Goal: Task Accomplishment & Management: Use online tool/utility

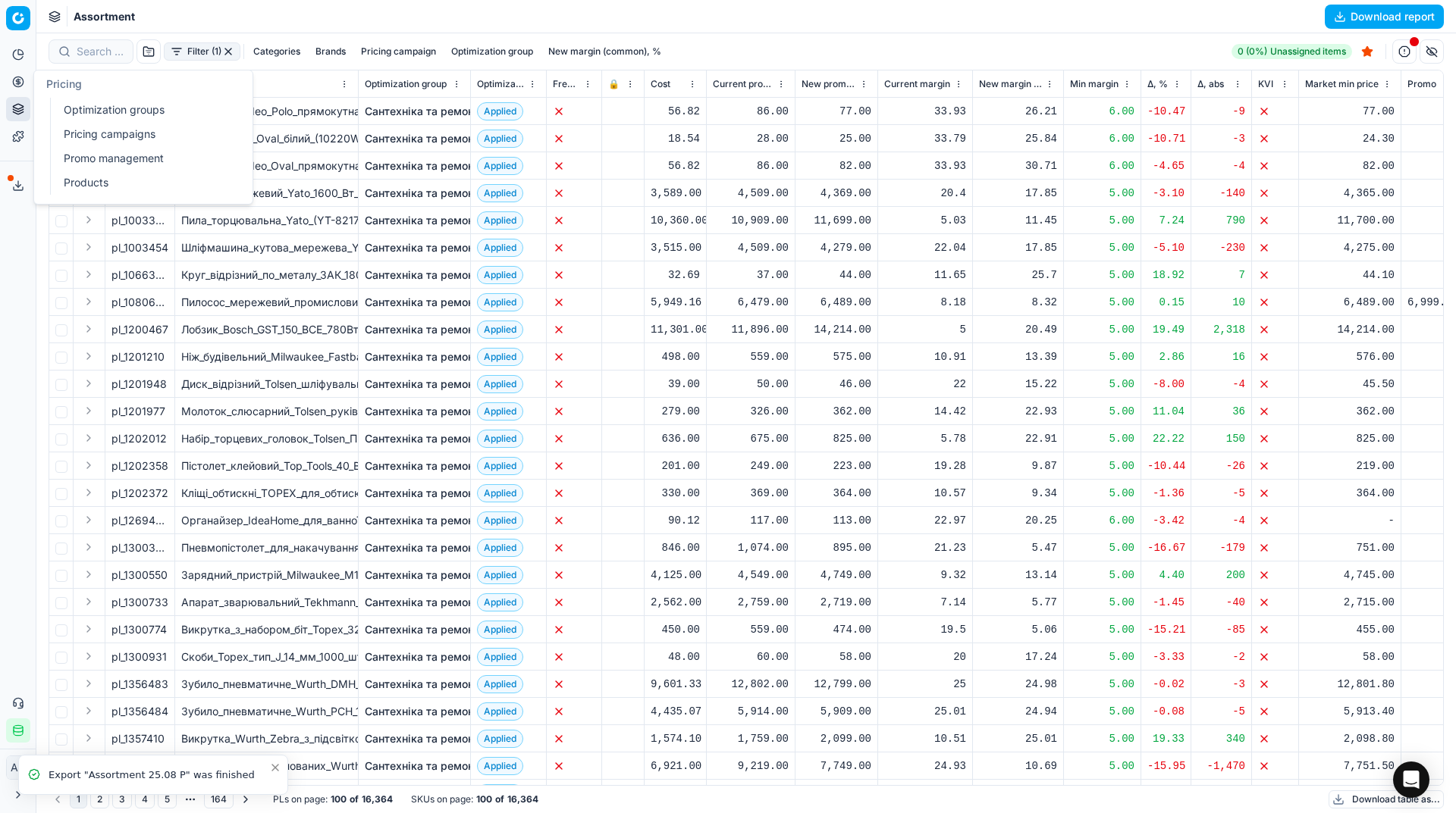
click at [75, 127] on link "Pricing campaigns" at bounding box center [146, 133] width 177 height 21
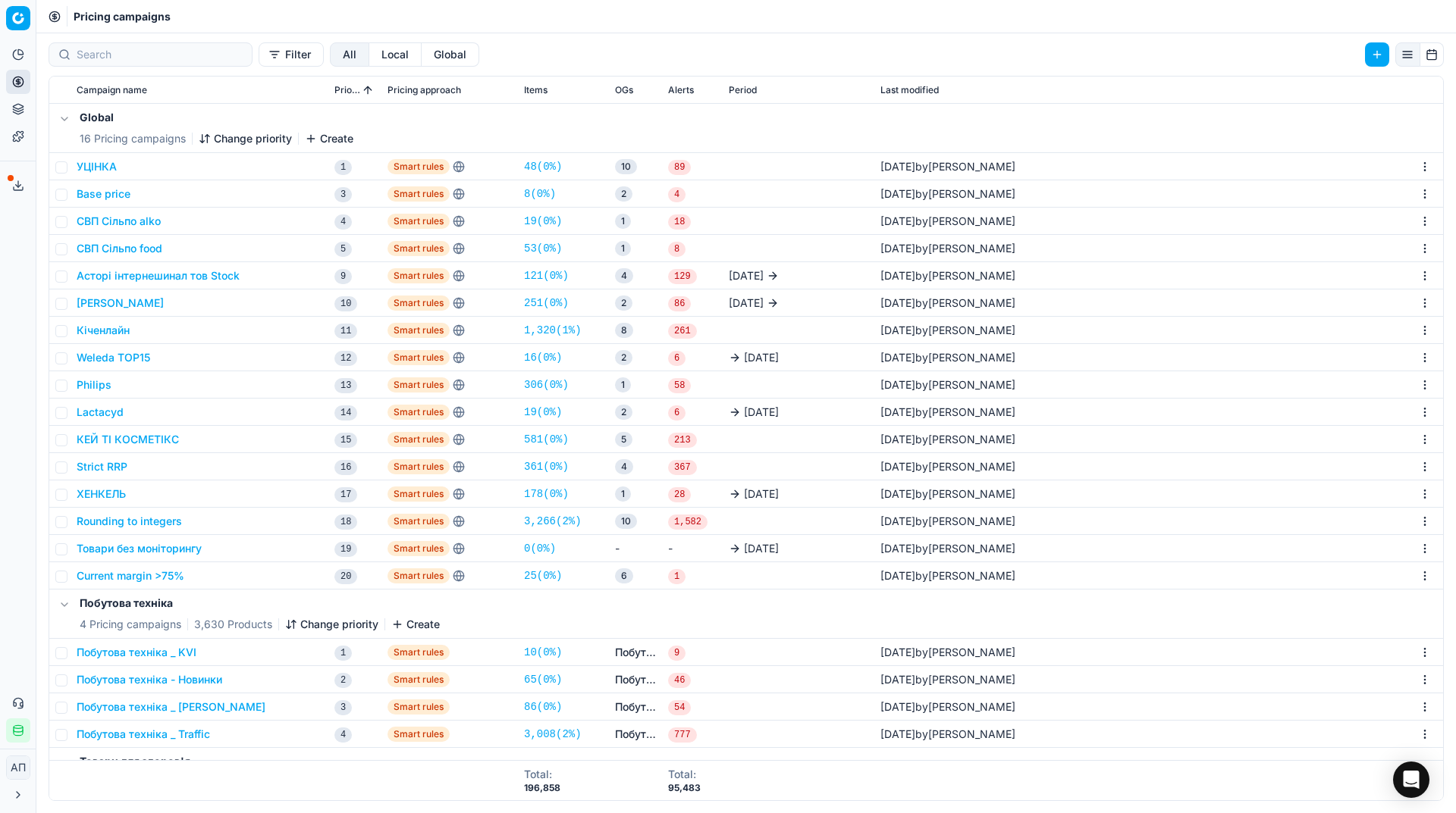
click at [537, 570] on link "25 ( 0% )" at bounding box center [543, 576] width 38 height 16
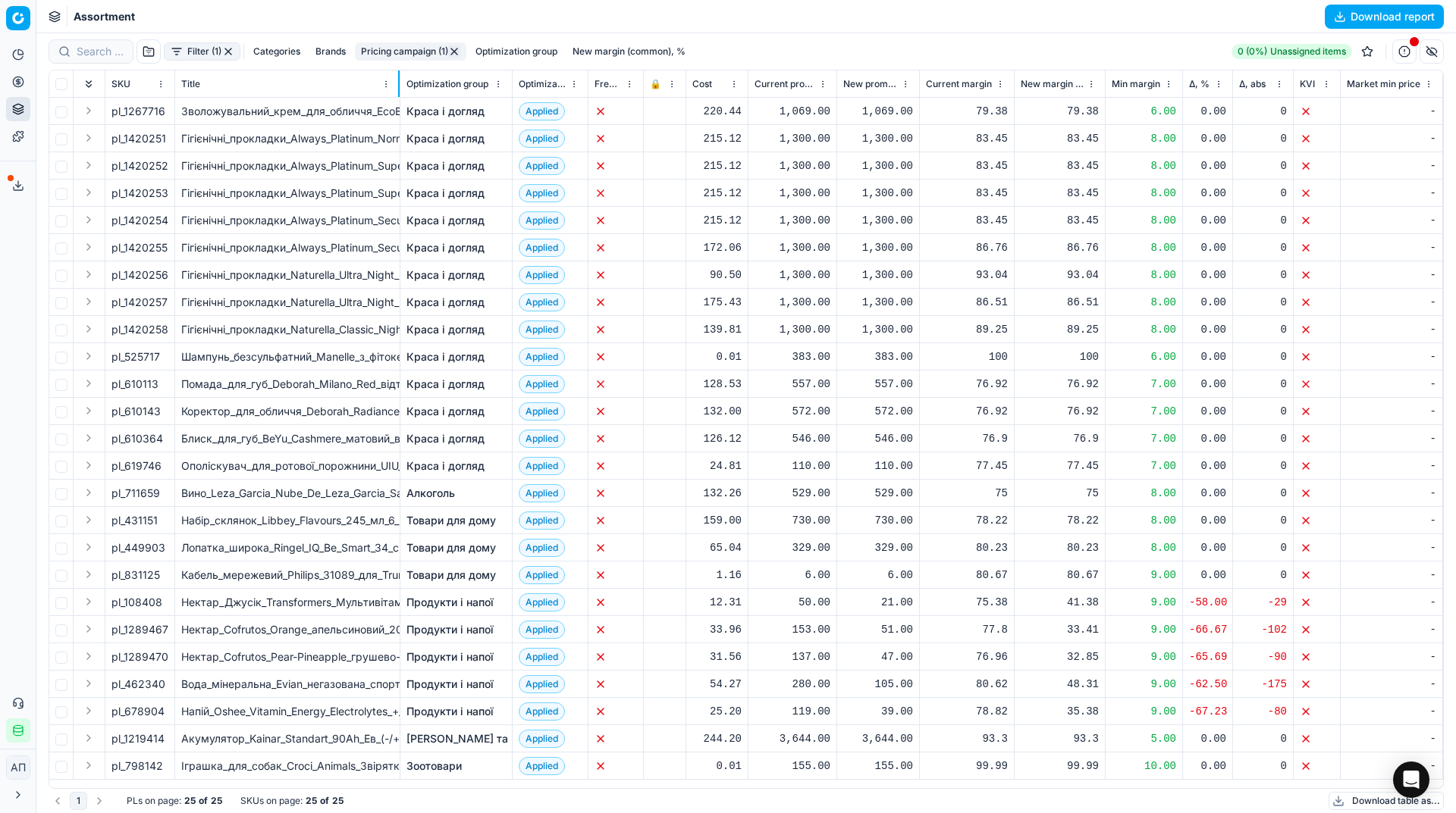
drag, startPoint x: 357, startPoint y: 87, endPoint x: 399, endPoint y: 78, distance: 43.0
click at [399, 78] on div at bounding box center [399, 84] width 2 height 26
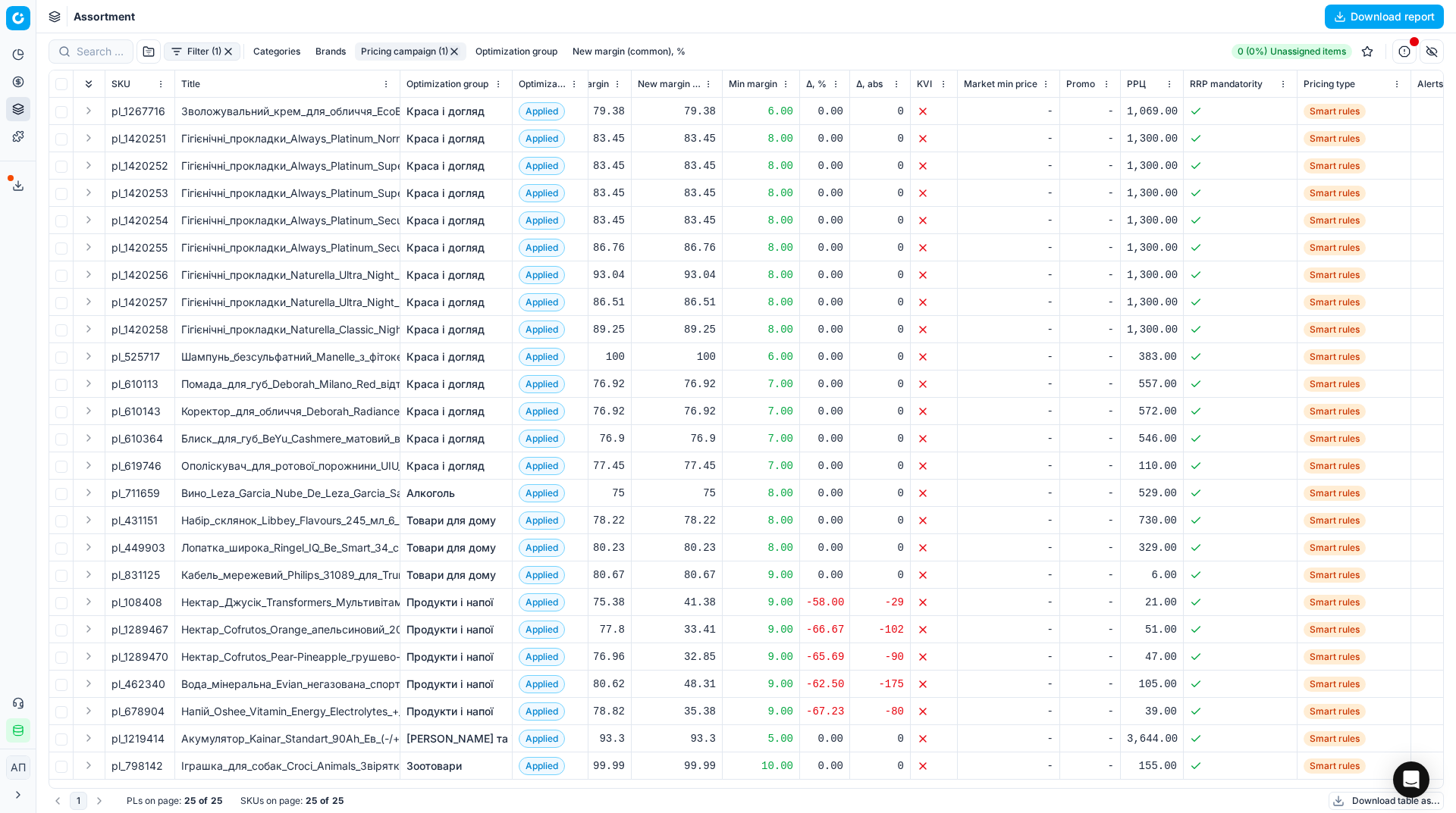
scroll to position [3, 0]
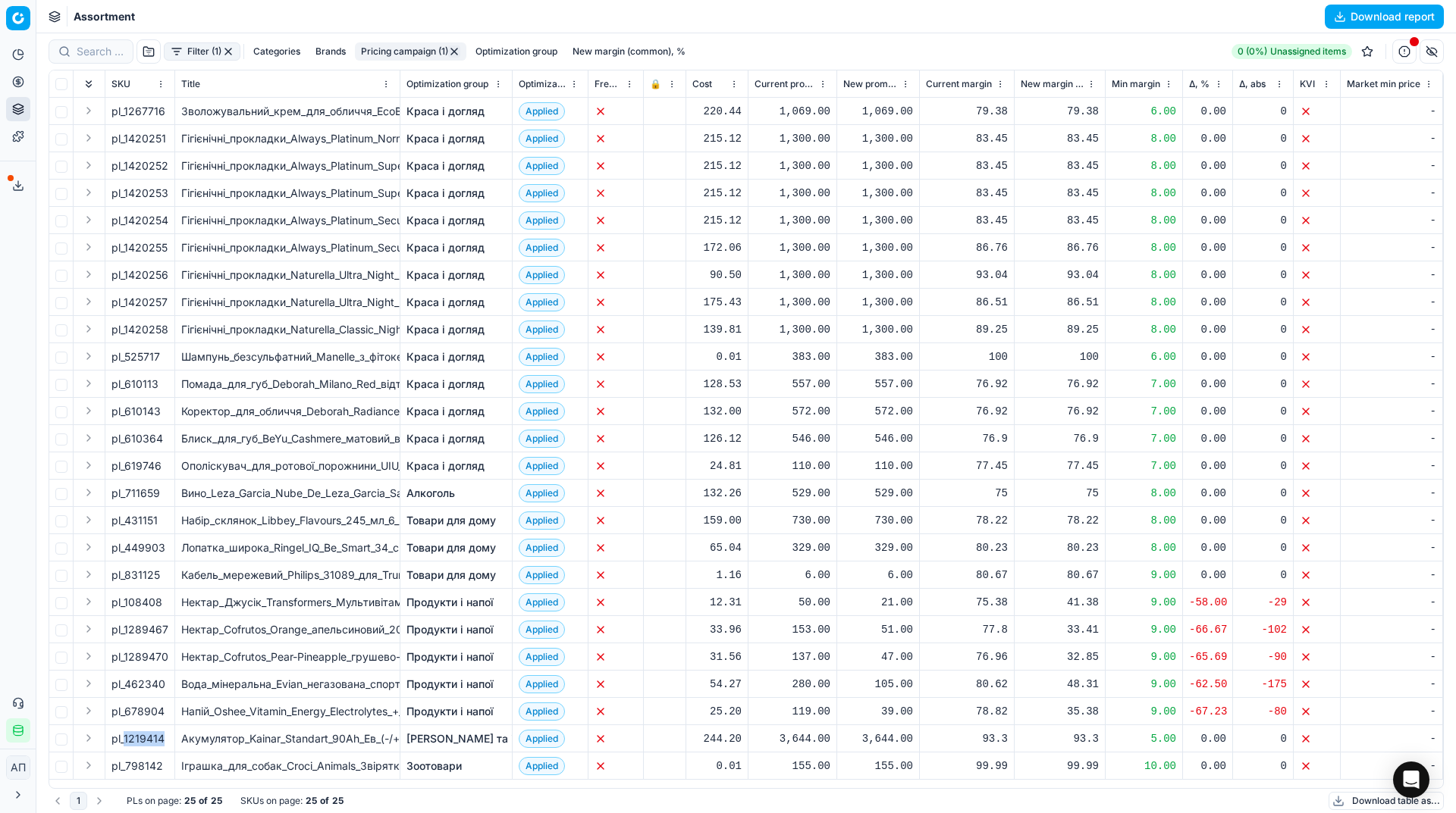
drag, startPoint x: 123, startPoint y: 734, endPoint x: 169, endPoint y: 729, distance: 46.3
click at [169, 729] on td "pl_1219414" at bounding box center [140, 739] width 70 height 27
copy span "1219414"
drag, startPoint x: 126, startPoint y: 573, endPoint x: 167, endPoint y: 571, distance: 41.0
click at [167, 571] on div "pl_831125" at bounding box center [140, 576] width 57 height 16
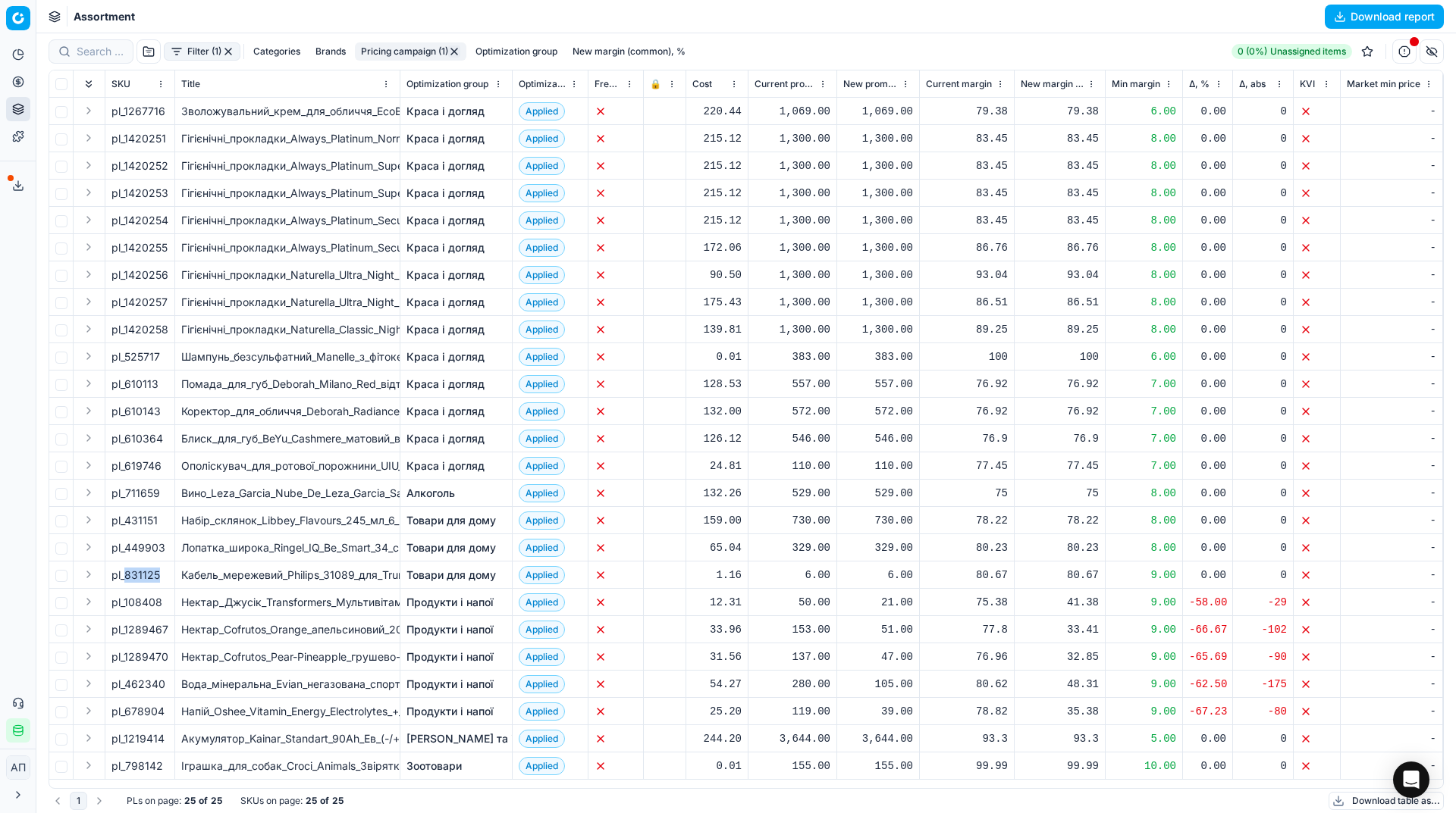
copy div "831125"
drag, startPoint x: 125, startPoint y: 463, endPoint x: 168, endPoint y: 462, distance: 43.0
click at [168, 462] on div "pl_619746" at bounding box center [140, 466] width 57 height 16
copy div "619746"
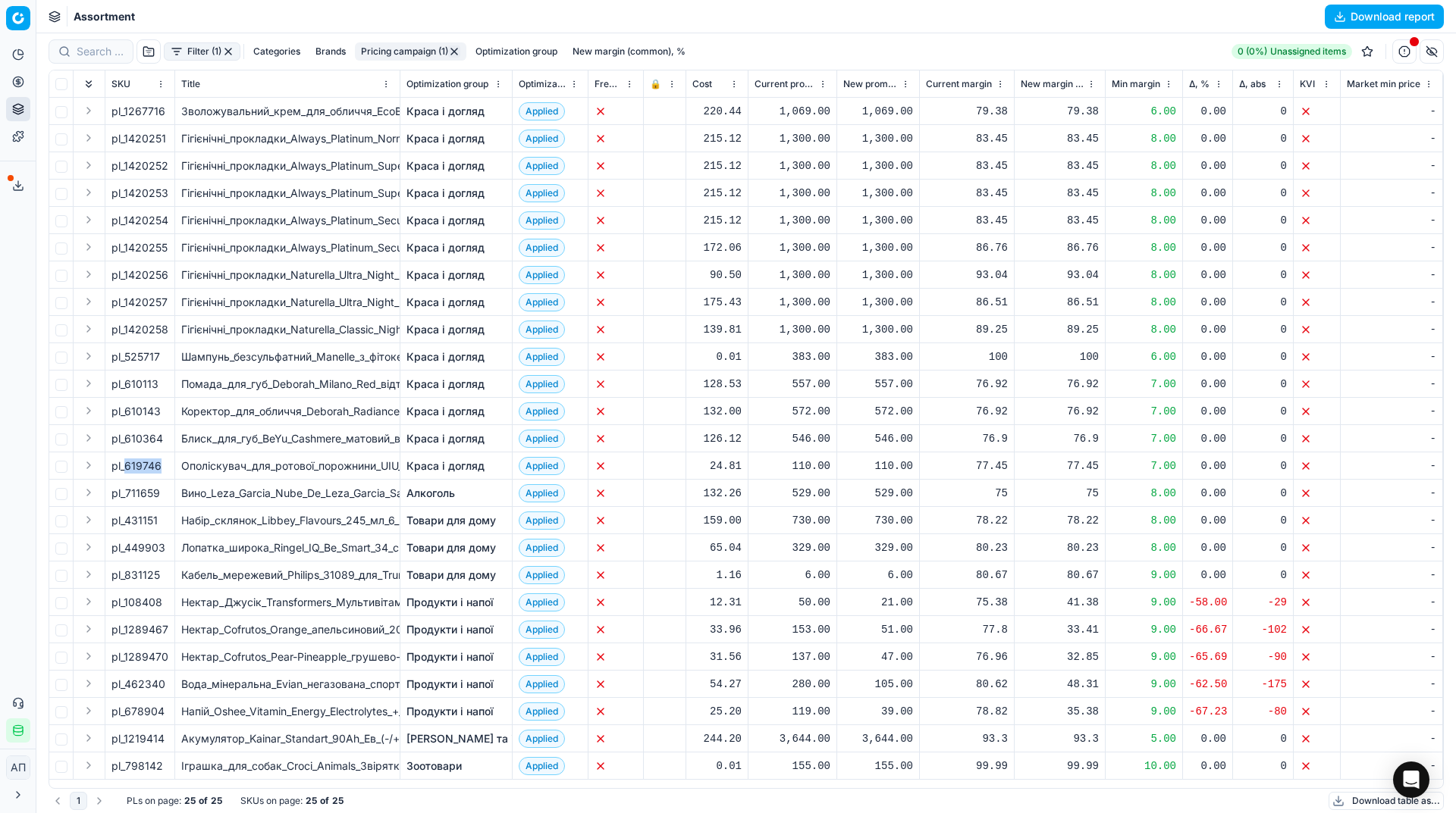
scroll to position [0, 0]
drag, startPoint x: 123, startPoint y: 329, endPoint x: 183, endPoint y: 319, distance: 60.8
copy div "1420258"
drag, startPoint x: 124, startPoint y: 303, endPoint x: 166, endPoint y: 299, distance: 42.2
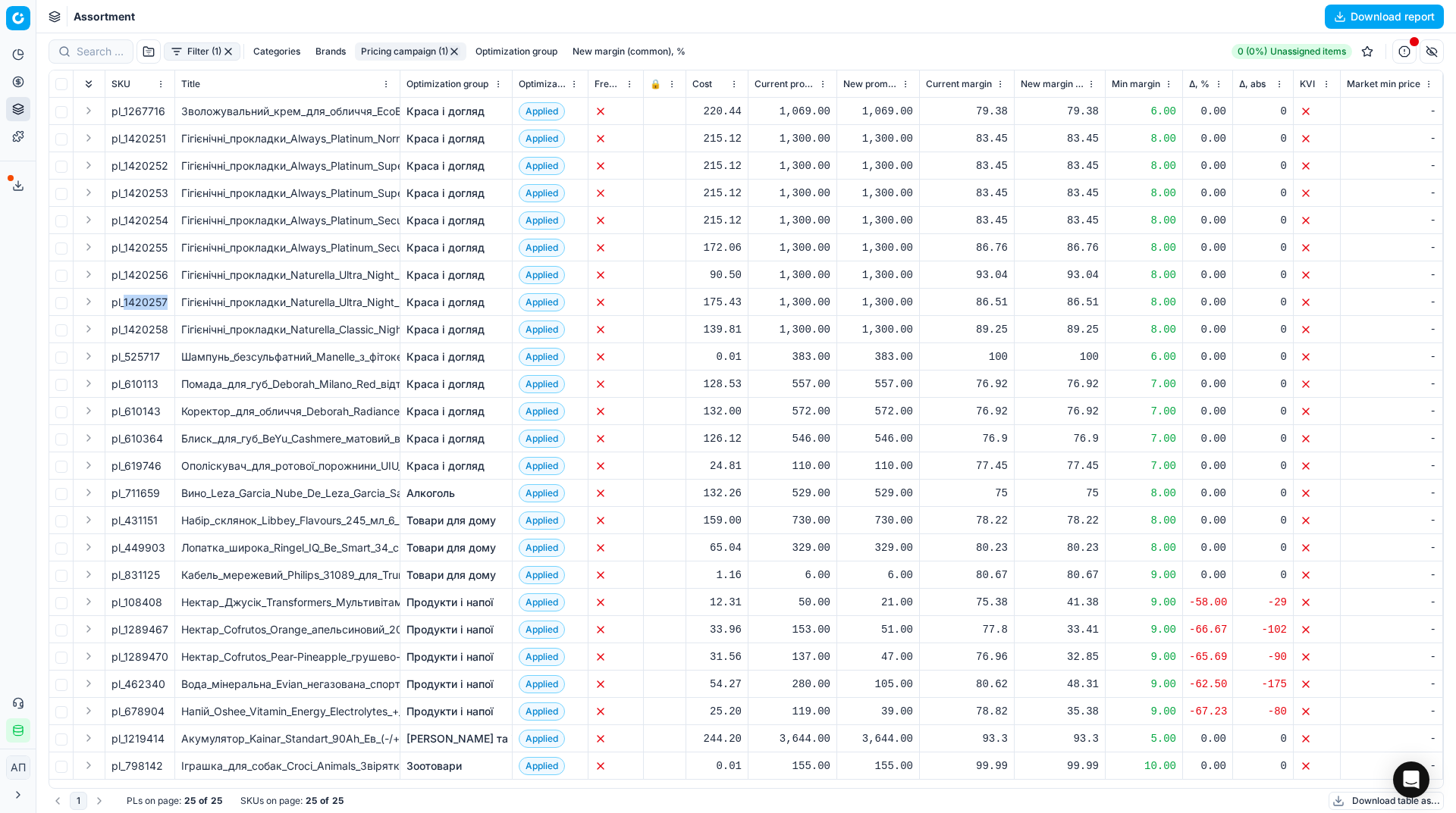
click at [166, 299] on div "pl_1420257" at bounding box center [140, 303] width 57 height 16
copy div "1420257"
drag, startPoint x: 127, startPoint y: 276, endPoint x: 168, endPoint y: 272, distance: 41.2
click at [168, 272] on div "pl_1420256" at bounding box center [140, 275] width 57 height 16
drag, startPoint x: 123, startPoint y: 271, endPoint x: 187, endPoint y: 272, distance: 64.0
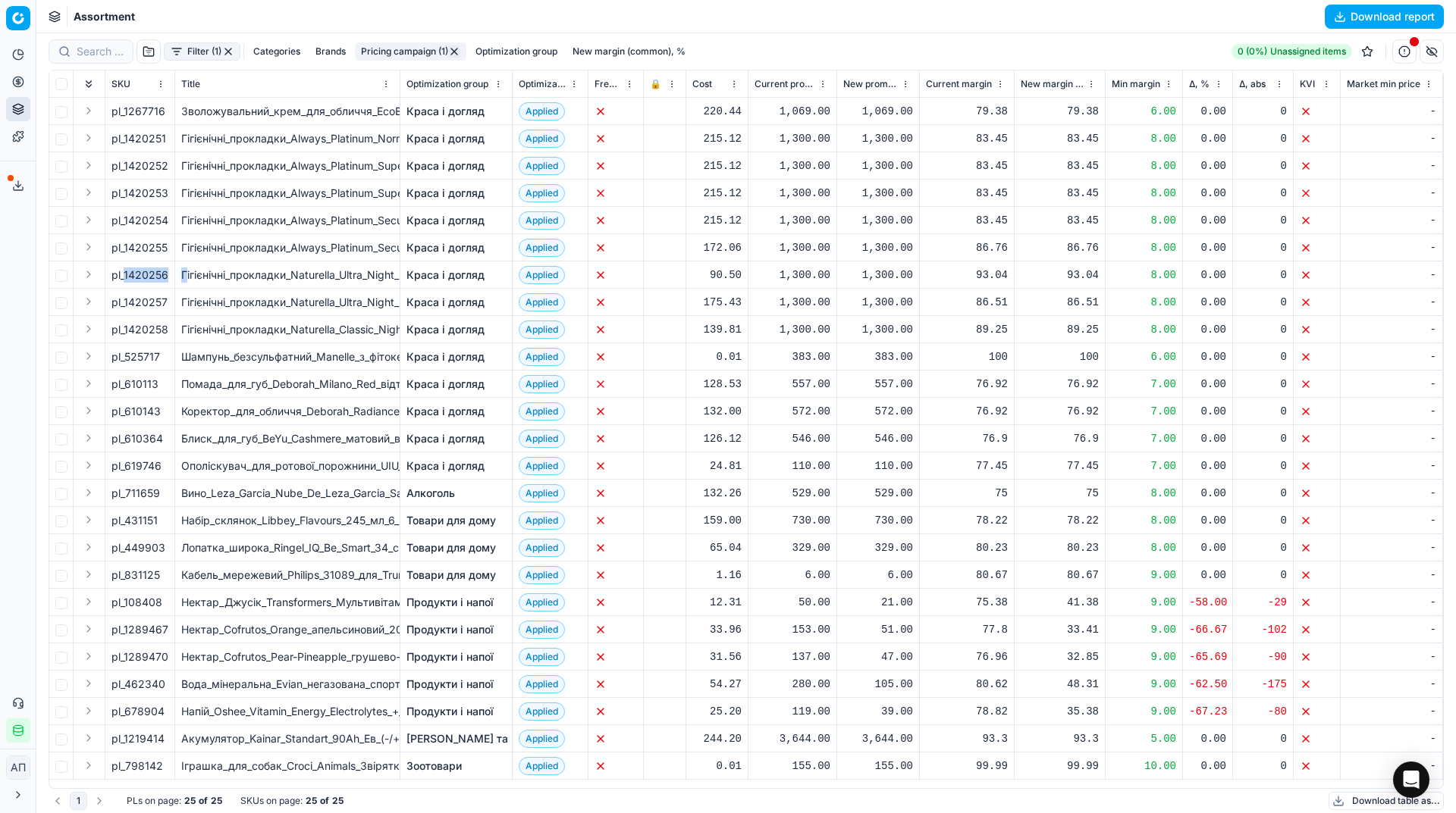
copy tr "1420256 Г"
drag, startPoint x: 125, startPoint y: 247, endPoint x: 167, endPoint y: 248, distance: 42.0
click at [167, 248] on div "pl_1420255" at bounding box center [140, 248] width 57 height 16
copy div "1420255"
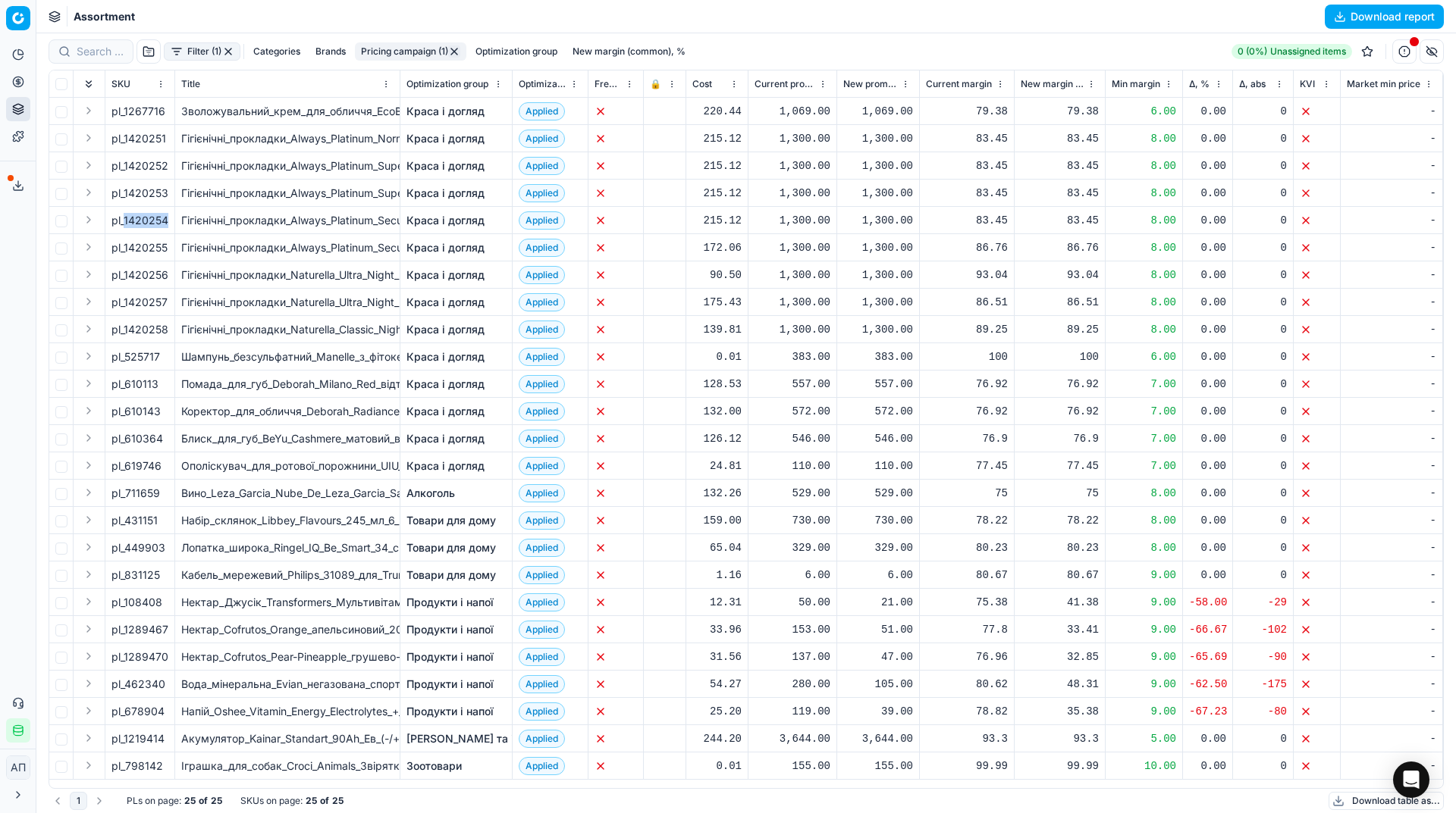
drag, startPoint x: 124, startPoint y: 218, endPoint x: 165, endPoint y: 222, distance: 41.2
click at [165, 222] on div "pl_1420254" at bounding box center [140, 220] width 57 height 16
copy div "1420254"
drag, startPoint x: 126, startPoint y: 193, endPoint x: 170, endPoint y: 193, distance: 44.0
click at [170, 193] on td "pl_1420253" at bounding box center [140, 193] width 70 height 27
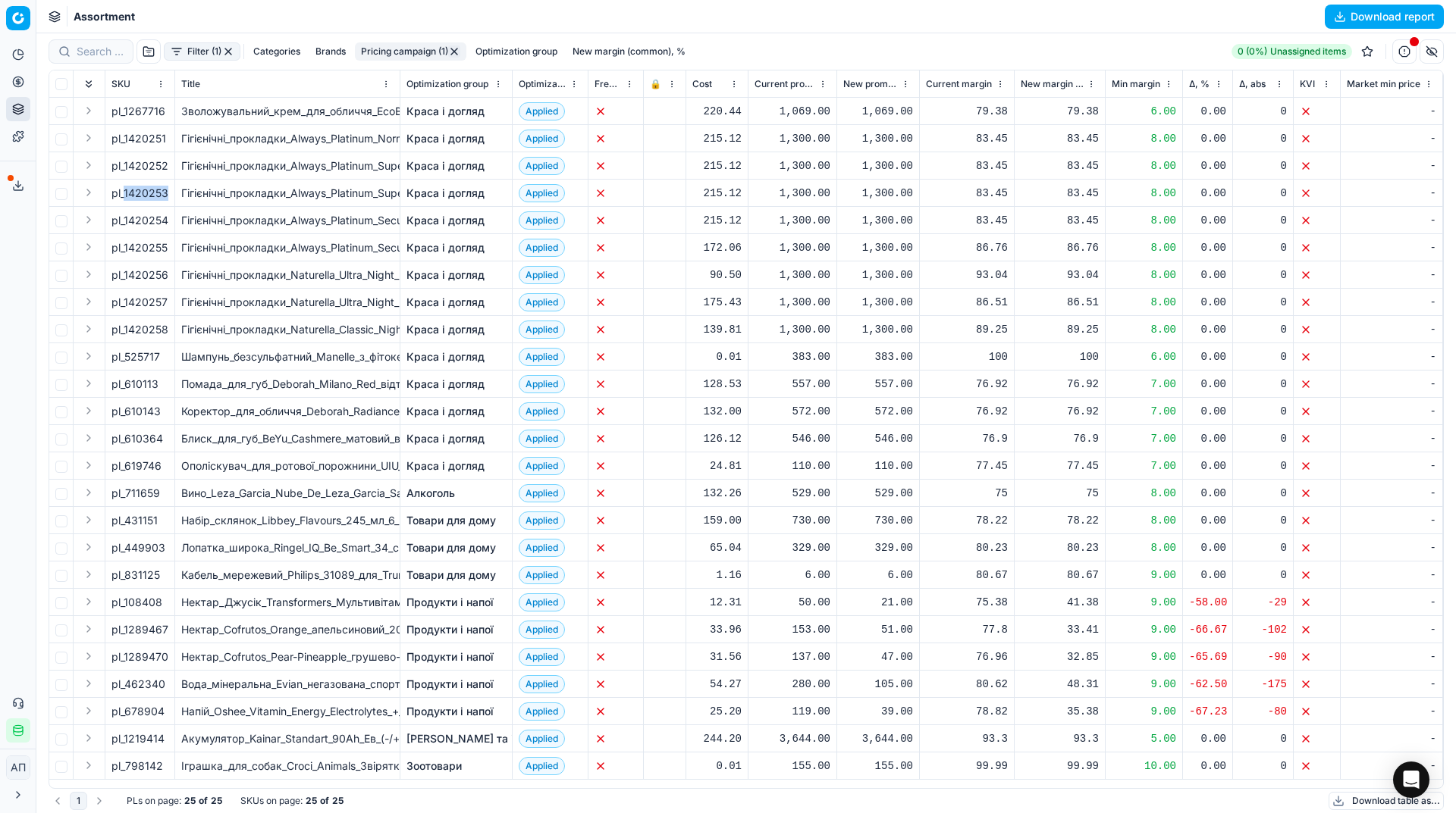
copy span "1420253"
drag, startPoint x: 123, startPoint y: 160, endPoint x: 167, endPoint y: 169, distance: 44.9
click at [167, 169] on div "pl_1420252" at bounding box center [140, 166] width 57 height 16
drag, startPoint x: 123, startPoint y: 135, endPoint x: 168, endPoint y: 143, distance: 45.7
click at [168, 143] on td "pl_1420251" at bounding box center [140, 138] width 70 height 27
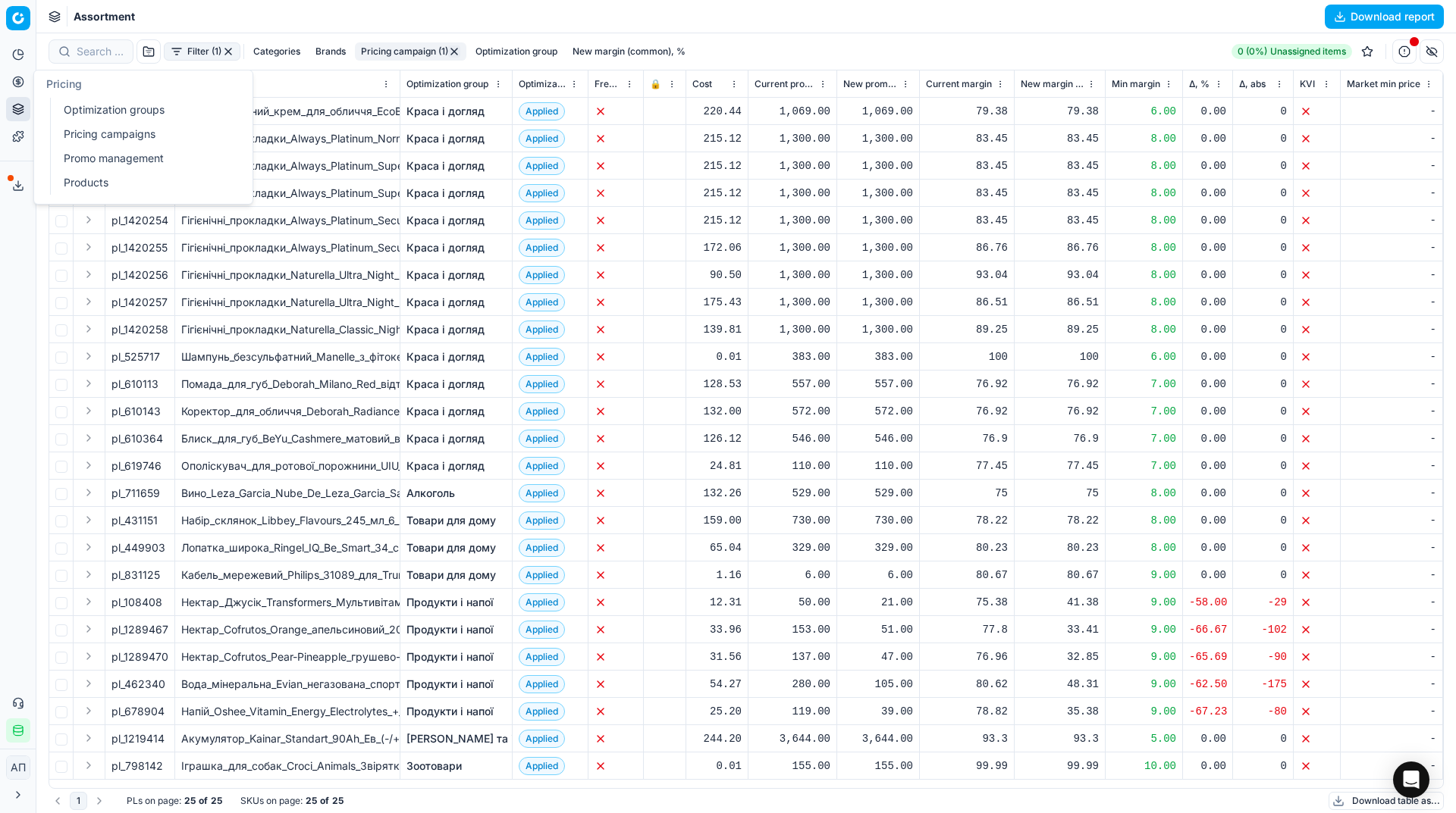
click at [72, 107] on link "Optimization groups" at bounding box center [146, 109] width 177 height 21
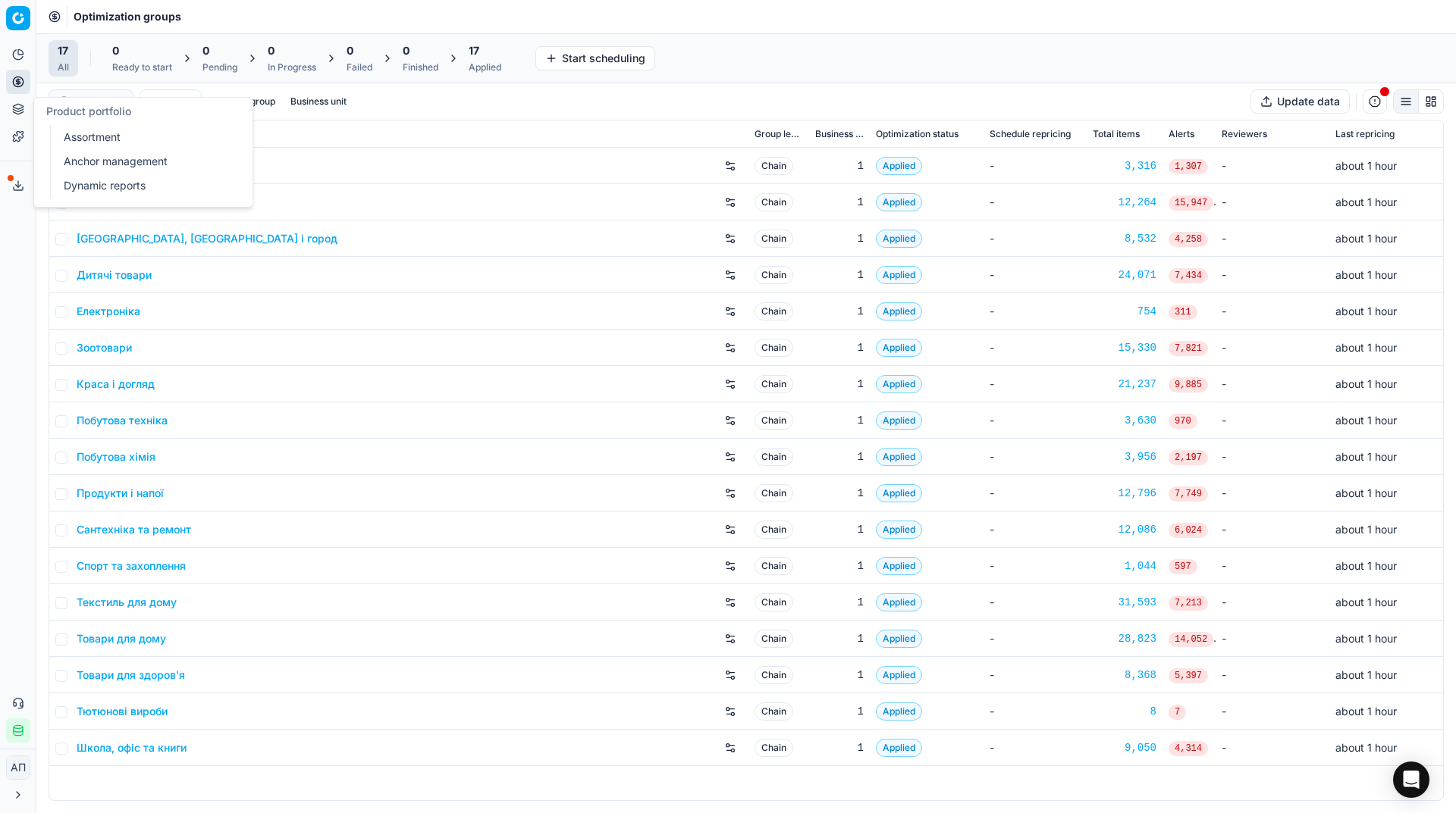
click at [73, 142] on link "Assortment" at bounding box center [146, 137] width 177 height 21
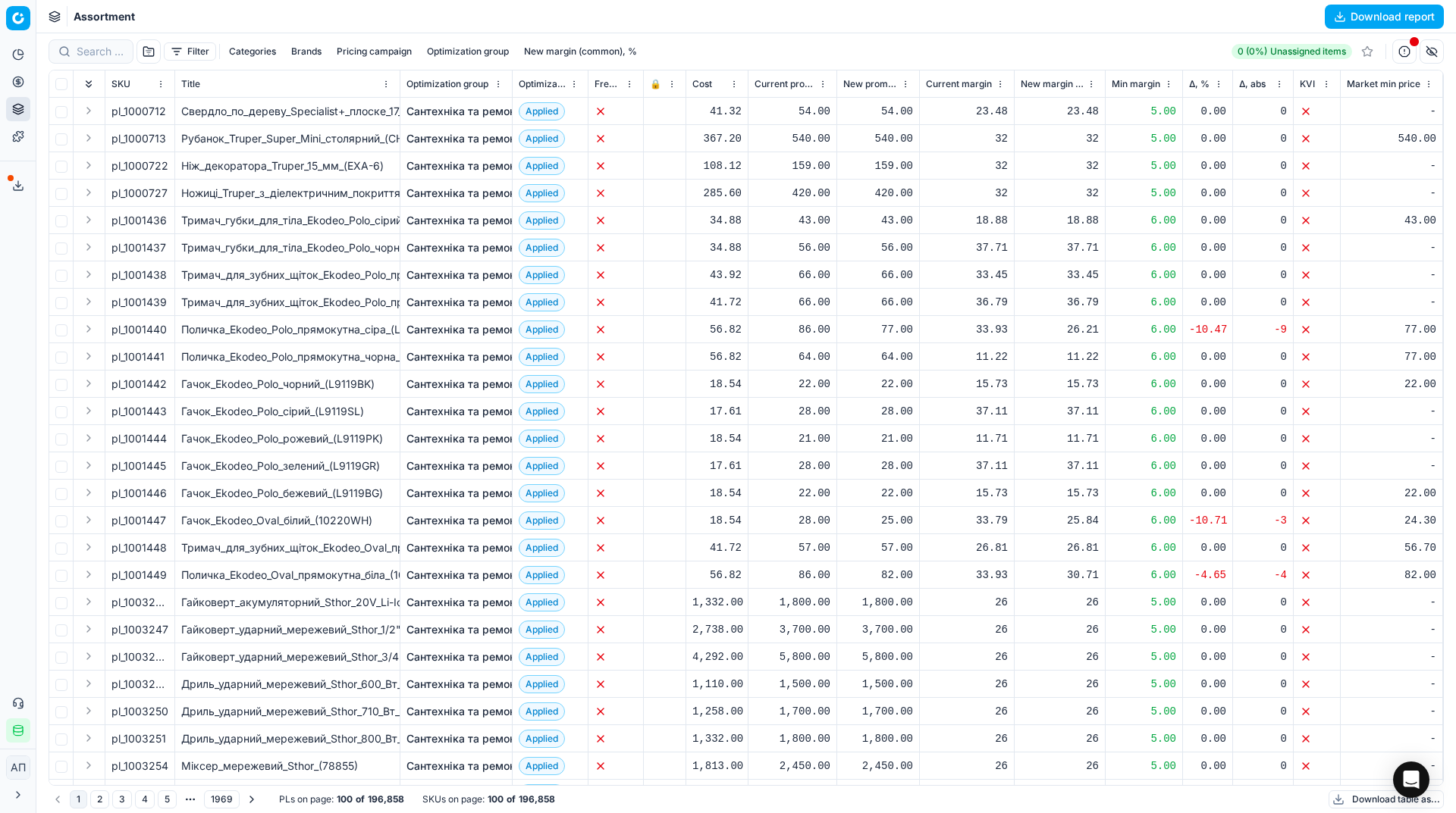
click at [0, 318] on div "Analytics Pricing Product portfolio Templates Export service 29 Contact support…" at bounding box center [18, 393] width 36 height 712
click at [151, 50] on button "button" at bounding box center [148, 51] width 24 height 24
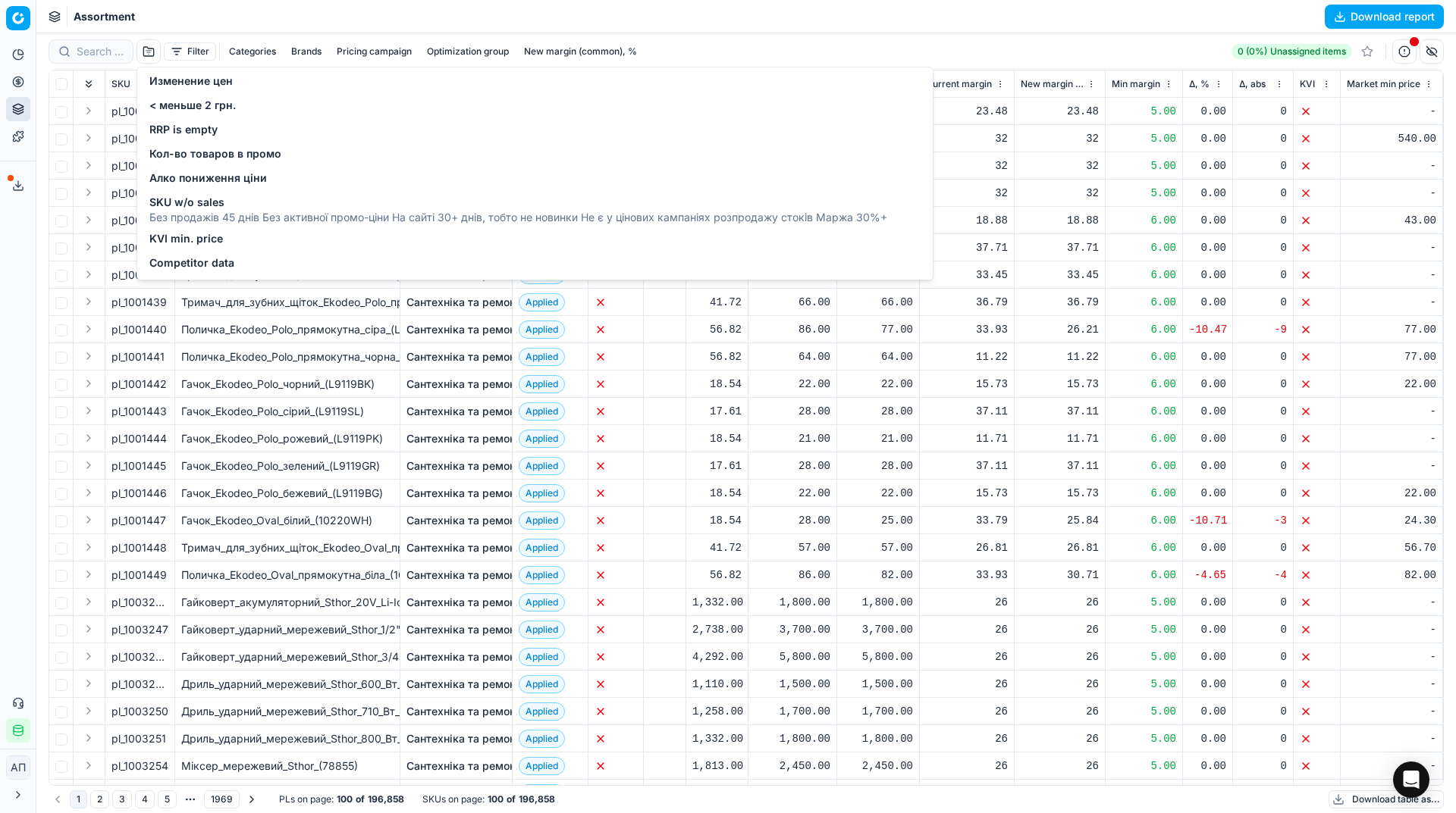
click at [180, 252] on div "Competitor data" at bounding box center [535, 264] width 789 height 24
click at [192, 261] on span "Competitor data" at bounding box center [191, 263] width 85 height 16
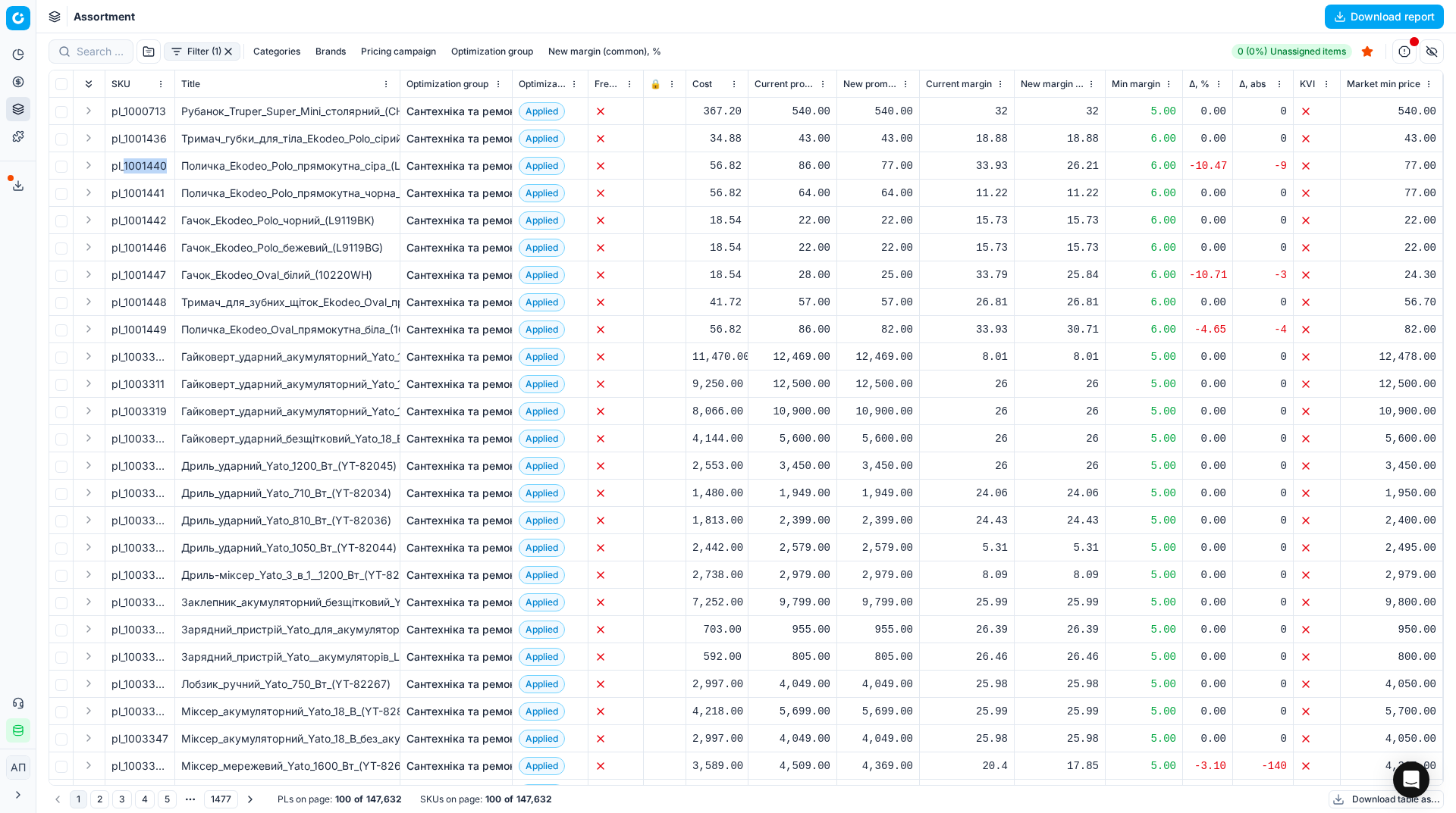
drag, startPoint x: 123, startPoint y: 162, endPoint x: 175, endPoint y: 168, distance: 52.3
click at [134, 193] on span "pl_1001441" at bounding box center [138, 193] width 53 height 16
click at [149, 278] on span "pl_1001447" at bounding box center [139, 275] width 54 height 16
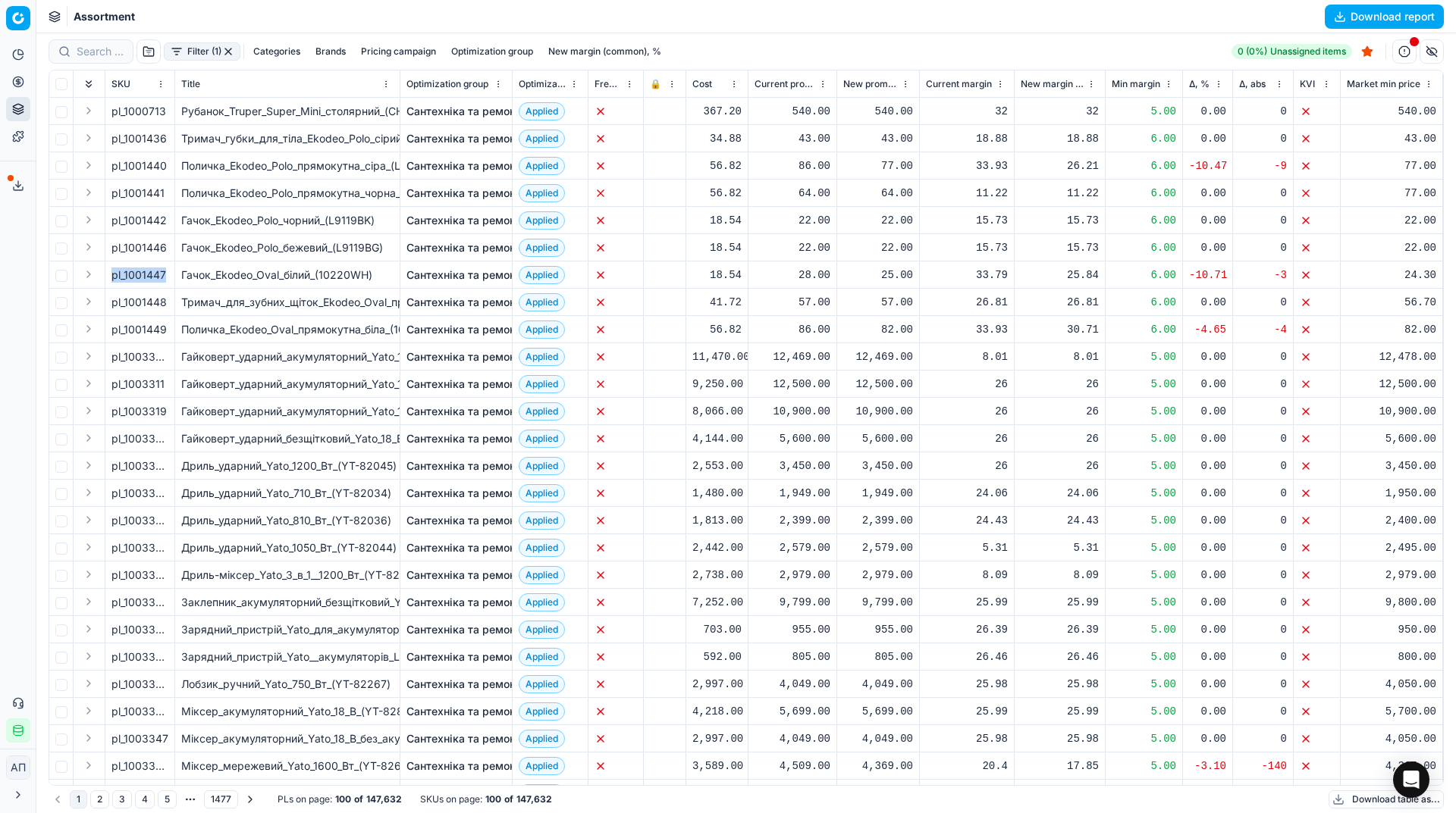
click at [149, 278] on span "pl_1001447" at bounding box center [139, 275] width 54 height 16
click at [143, 330] on span "pl_1001449" at bounding box center [139, 330] width 55 height 16
click at [223, 50] on button "button" at bounding box center [228, 52] width 12 height 12
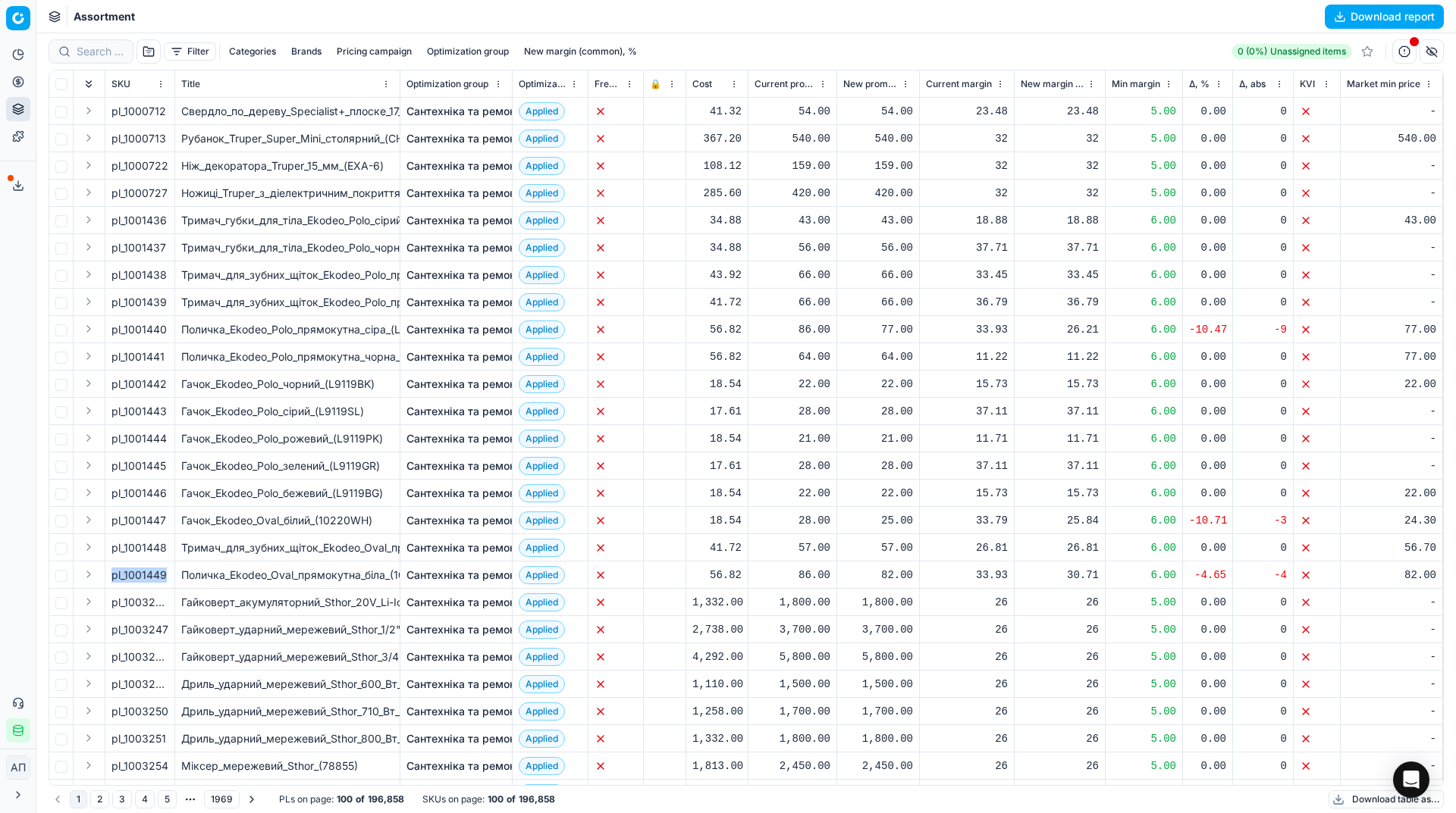
click at [185, 43] on button "Filter" at bounding box center [189, 51] width 52 height 18
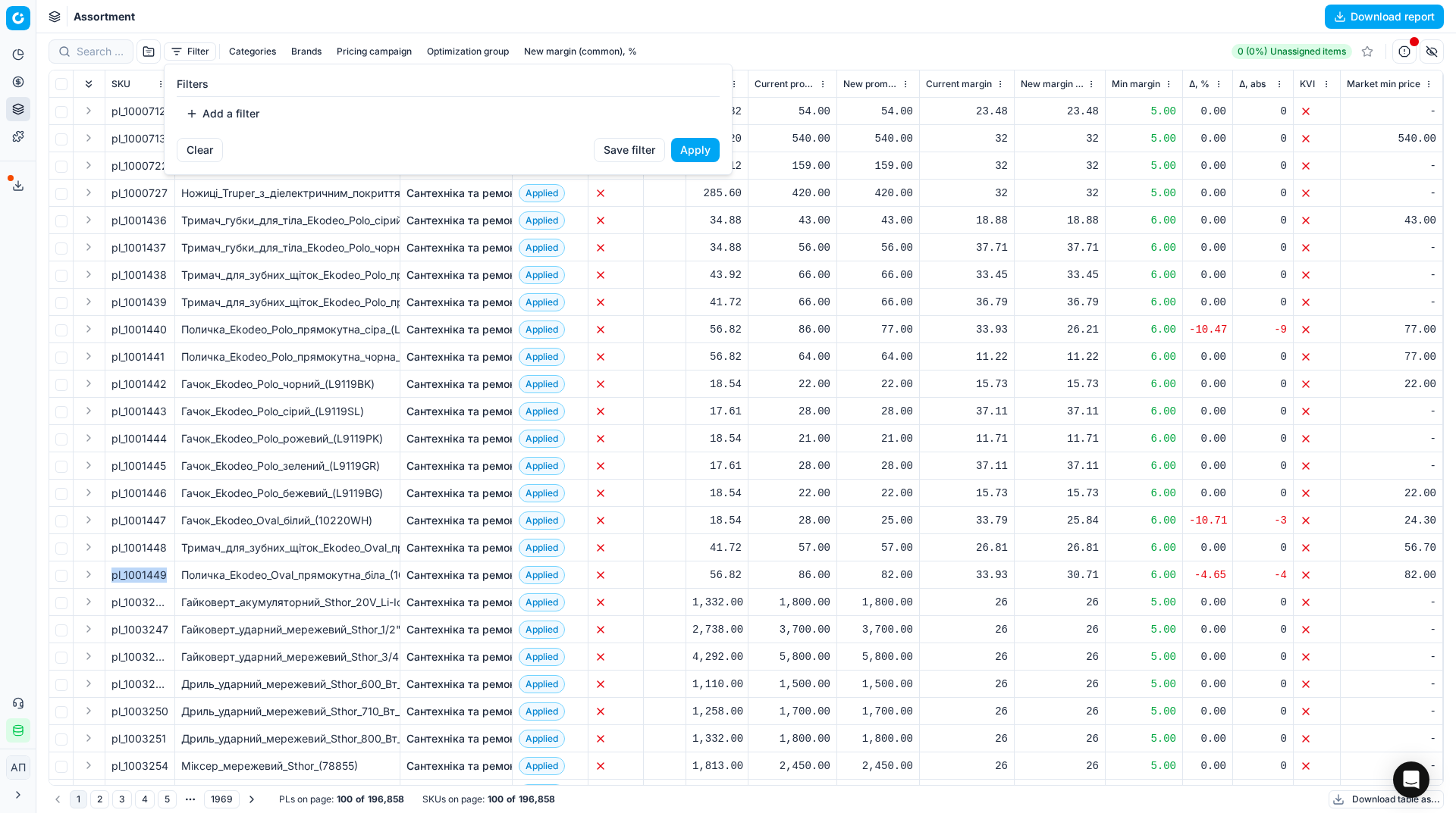
click at [227, 113] on button "Add a filter" at bounding box center [223, 113] width 92 height 24
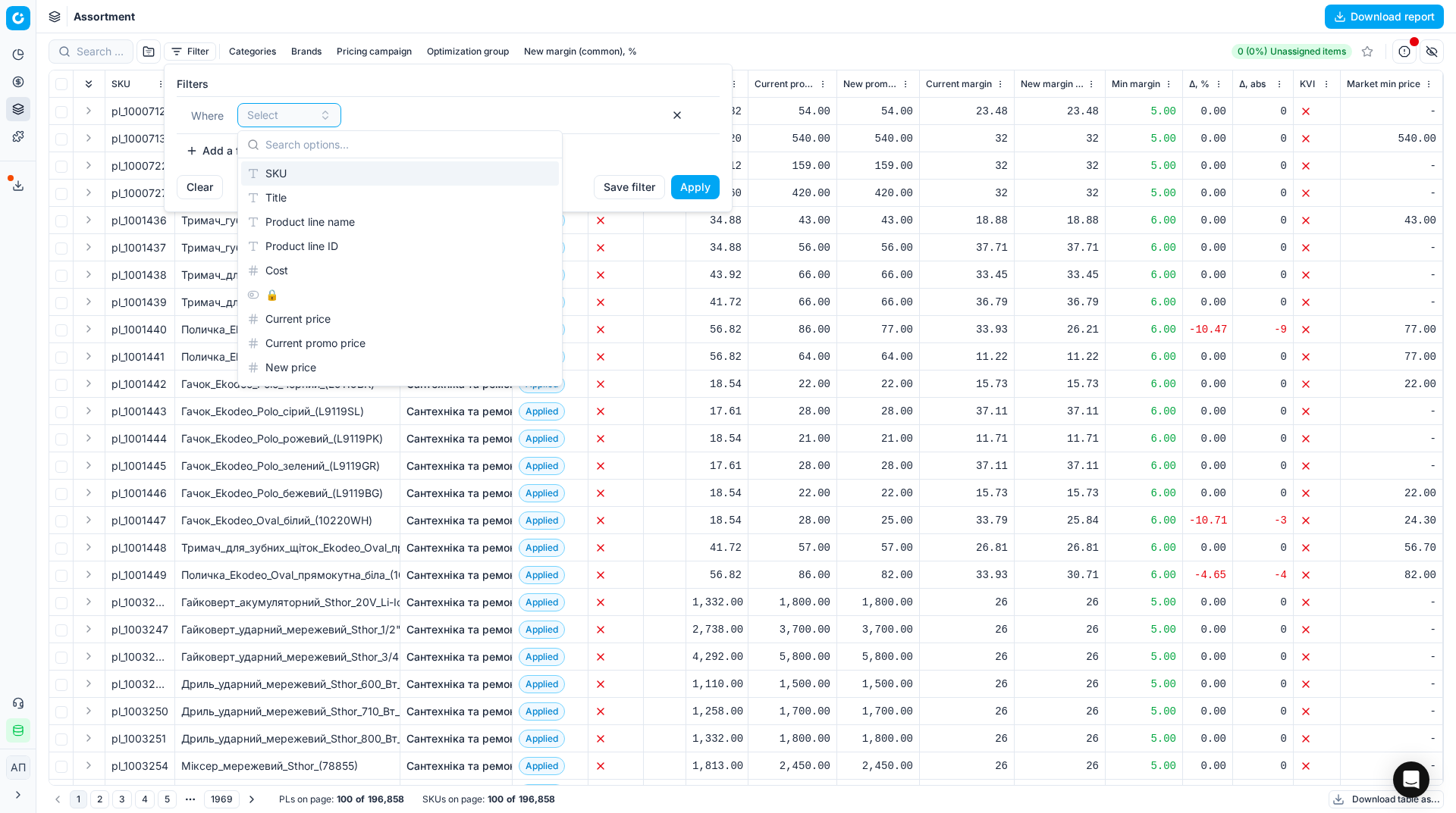
click at [286, 171] on div "SKU" at bounding box center [400, 173] width 317 height 24
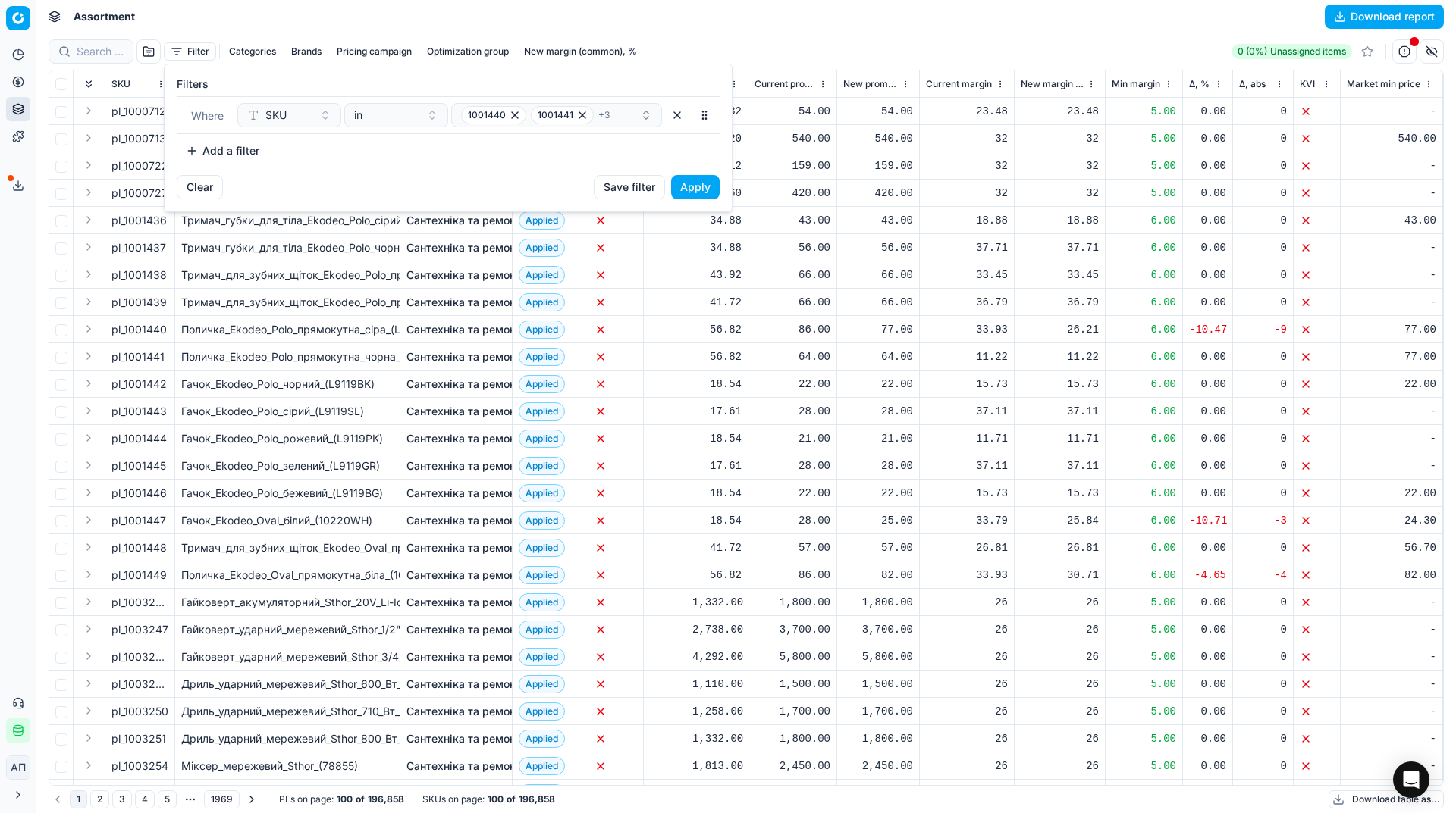
click at [682, 178] on button "Apply" at bounding box center [695, 187] width 49 height 24
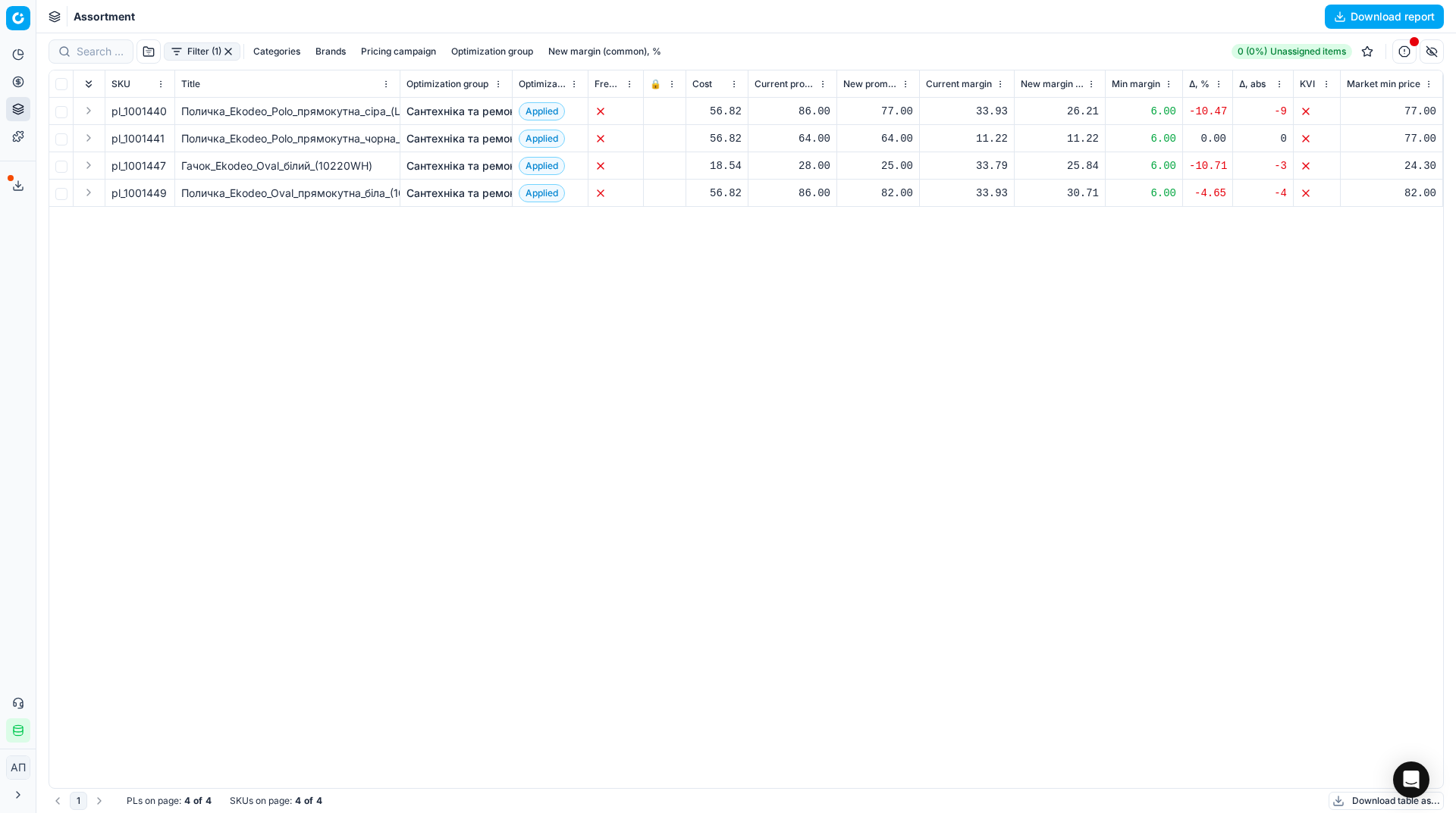
click at [202, 48] on button "Filter (1)" at bounding box center [202, 51] width 77 height 18
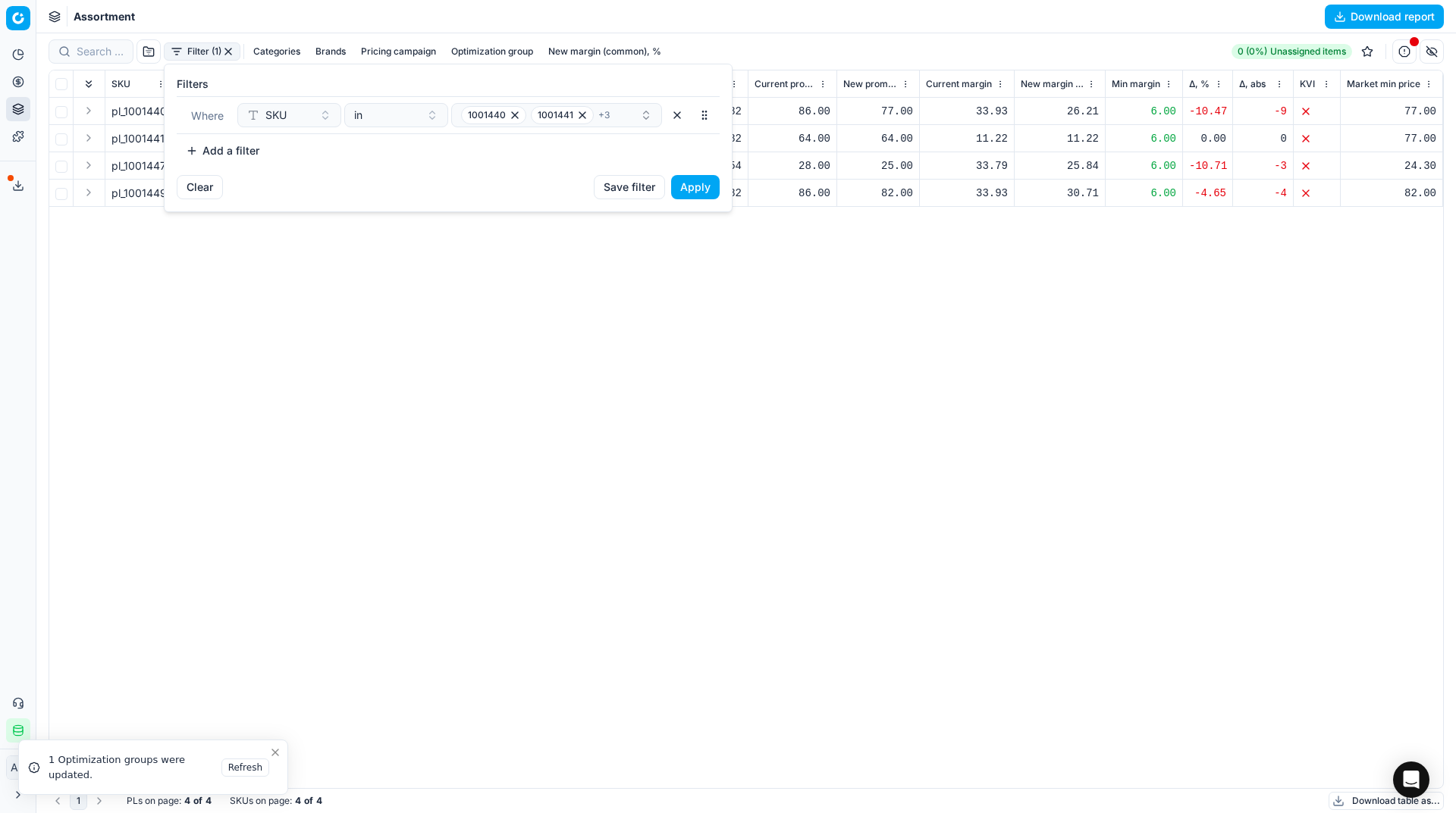
click at [617, 343] on html "Pricing platform Analytics Pricing Product portfolio Templates Export service 2…" at bounding box center [728, 406] width 1456 height 813
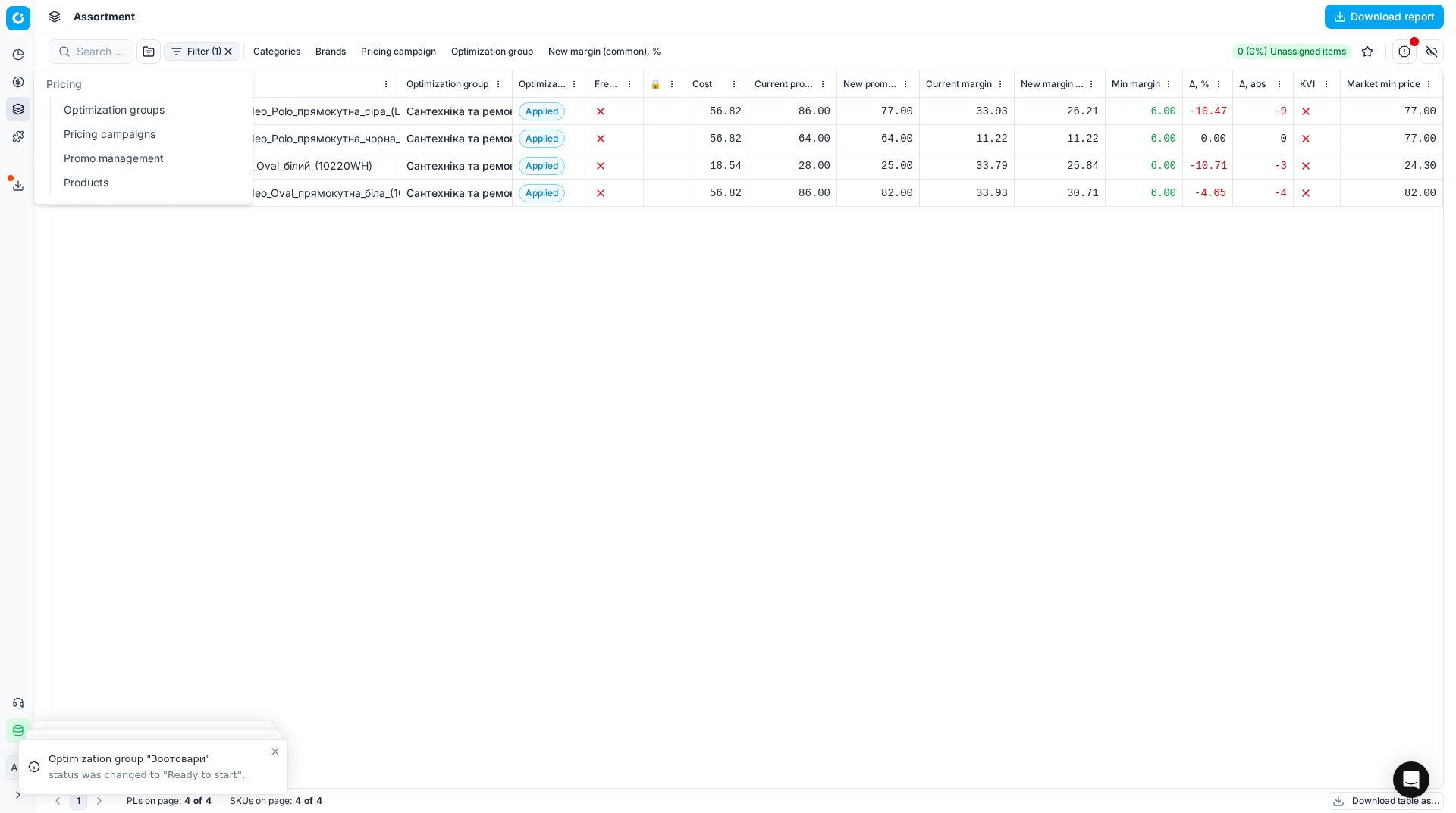
click at [11, 88] on button "Pricing" at bounding box center [18, 81] width 24 height 24
click at [68, 111] on link "Optimization groups" at bounding box center [146, 109] width 177 height 21
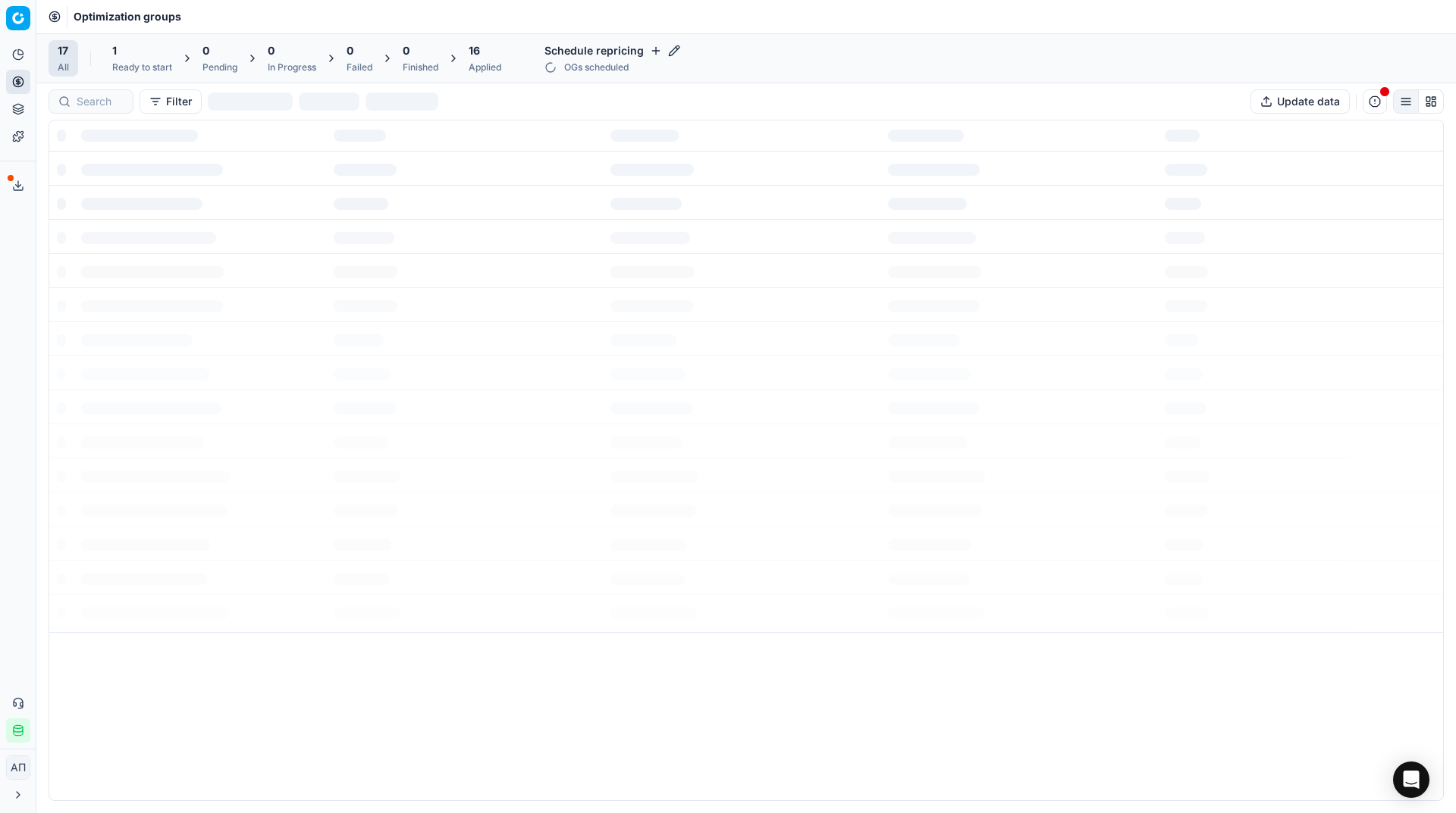
click at [20, 271] on div "Analytics Pricing Product portfolio Templates Export service 29 Contact support…" at bounding box center [18, 393] width 36 height 712
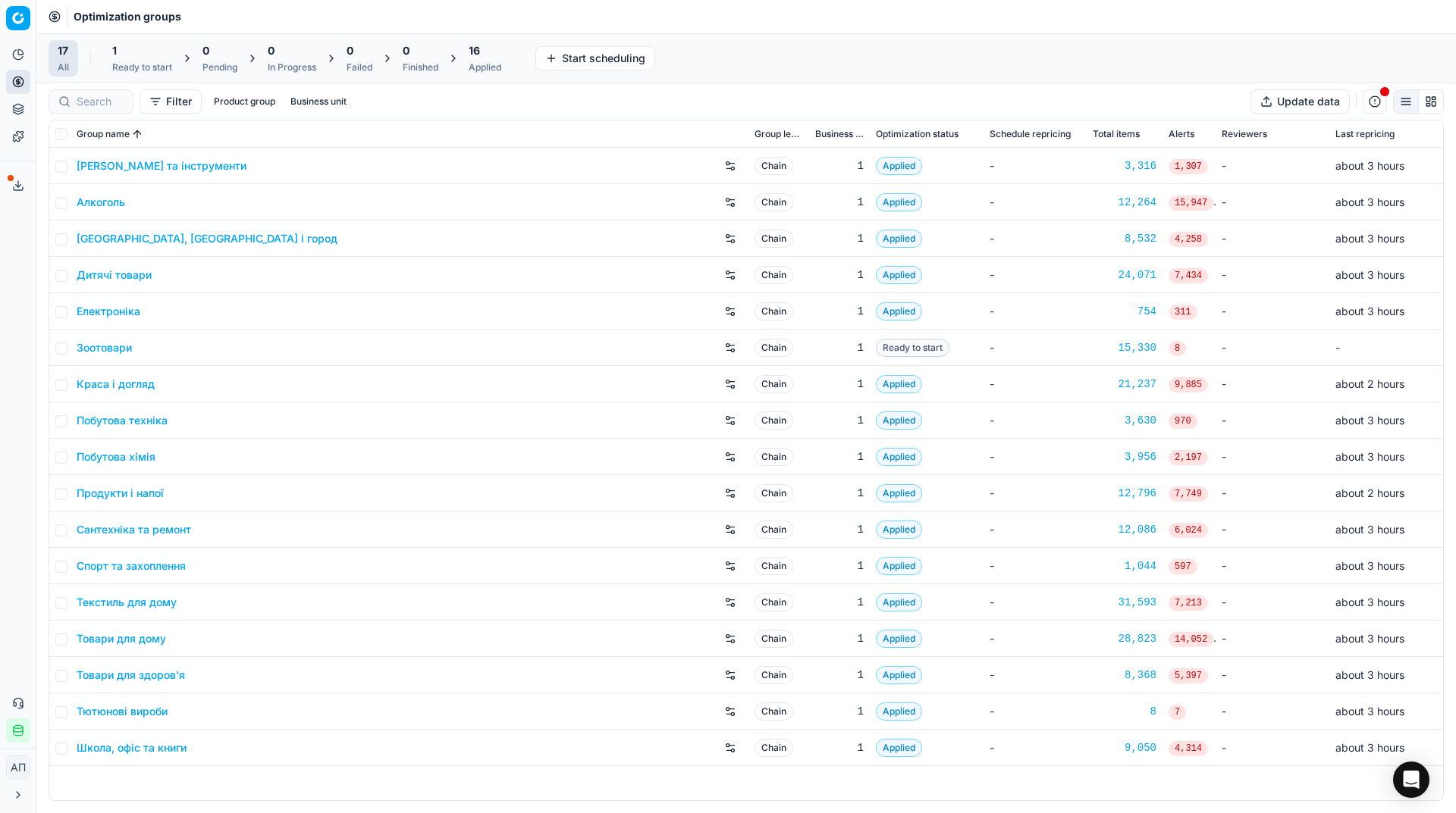
click at [115, 355] on div "Зоотовари" at bounding box center [410, 348] width 666 height 24
click at [103, 347] on link "Зоотовари" at bounding box center [104, 348] width 55 height 16
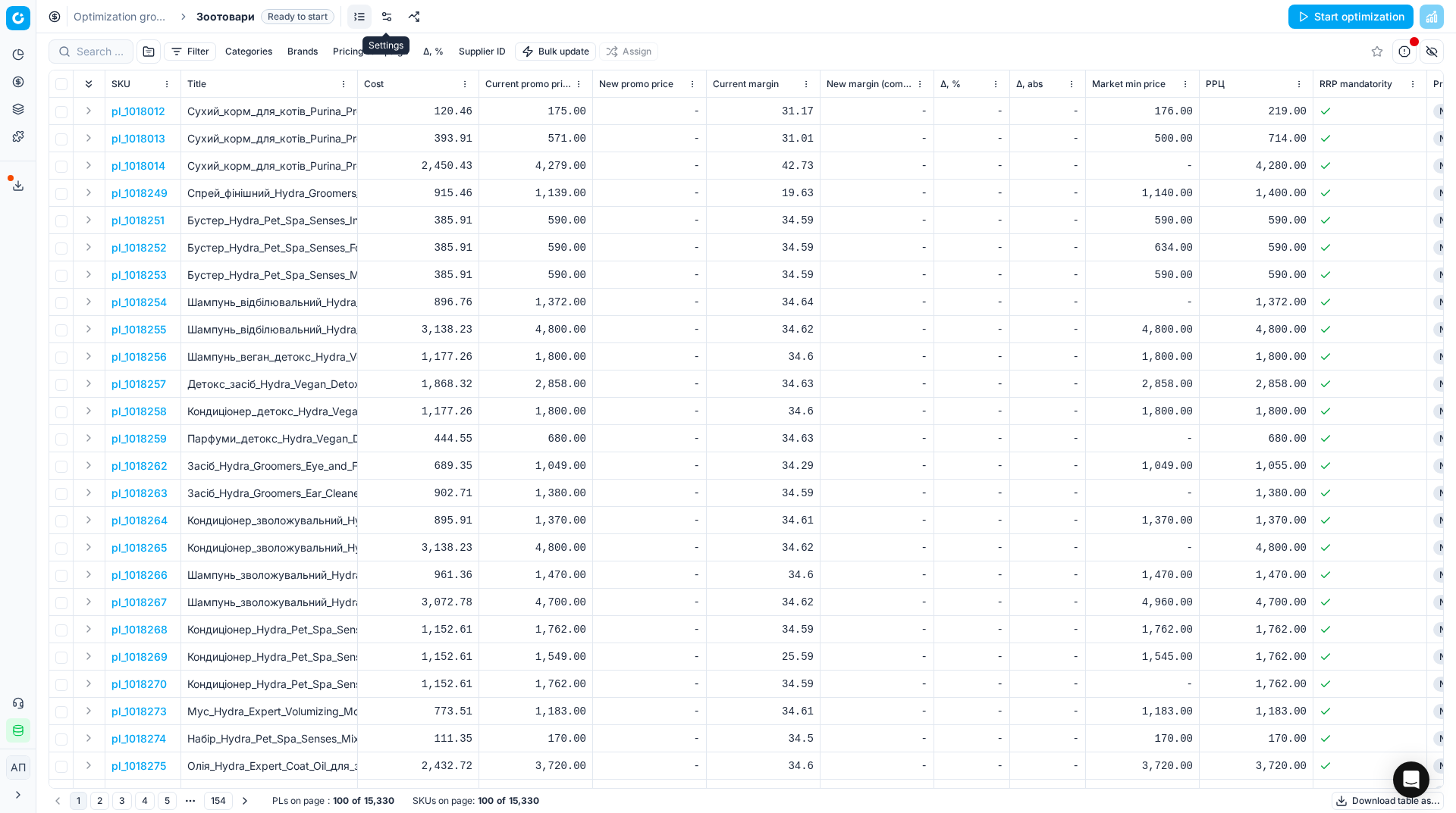
click at [387, 9] on link at bounding box center [387, 16] width 24 height 24
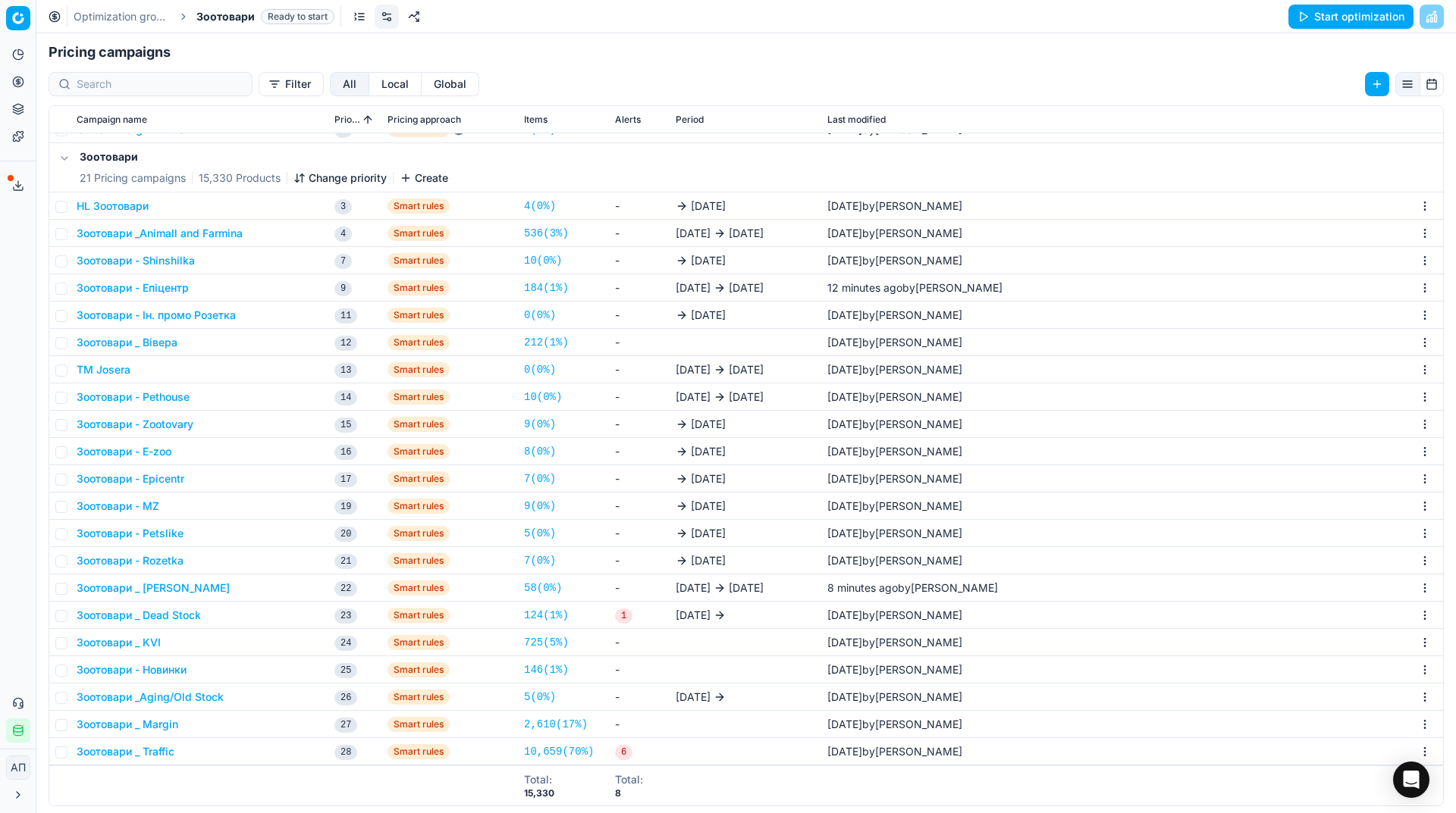
scroll to position [234, 0]
